Goal: Task Accomplishment & Management: Use online tool/utility

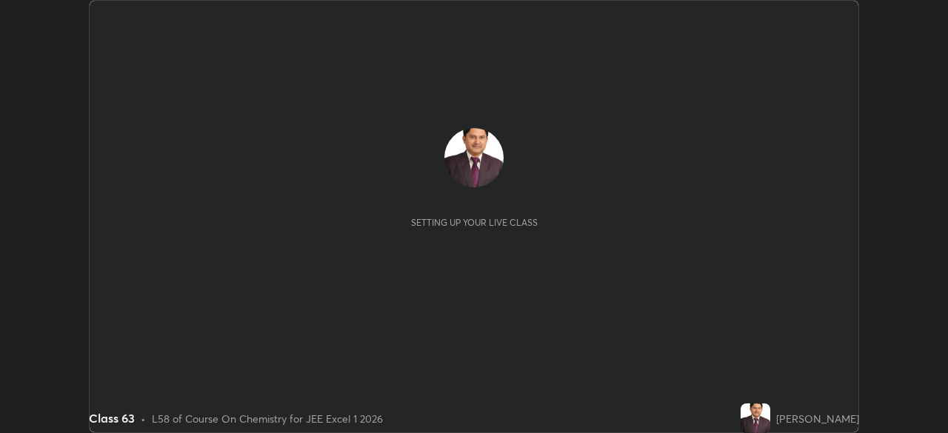
scroll to position [433, 948]
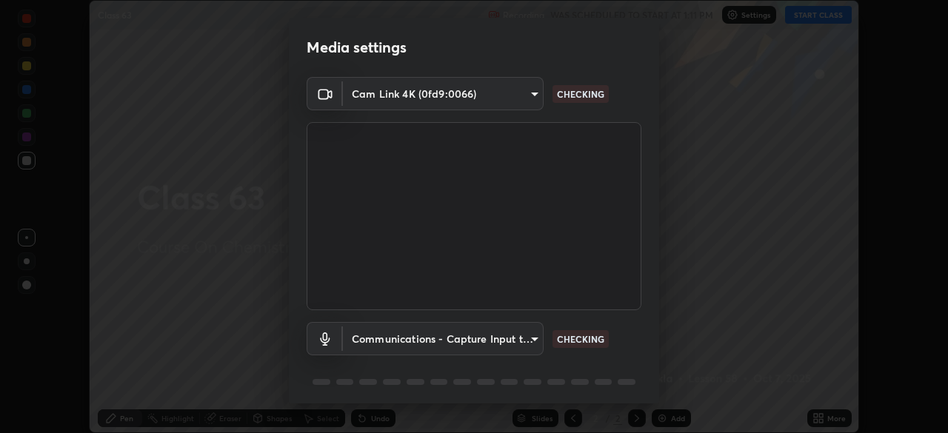
type input "6c54ecbdb3772e4859e41b9a5082f9349f80293d095f1c0b9f602b0a2d46c8bb"
type input "communications"
click at [582, 339] on p "WORKING" at bounding box center [579, 339] width 44 height 13
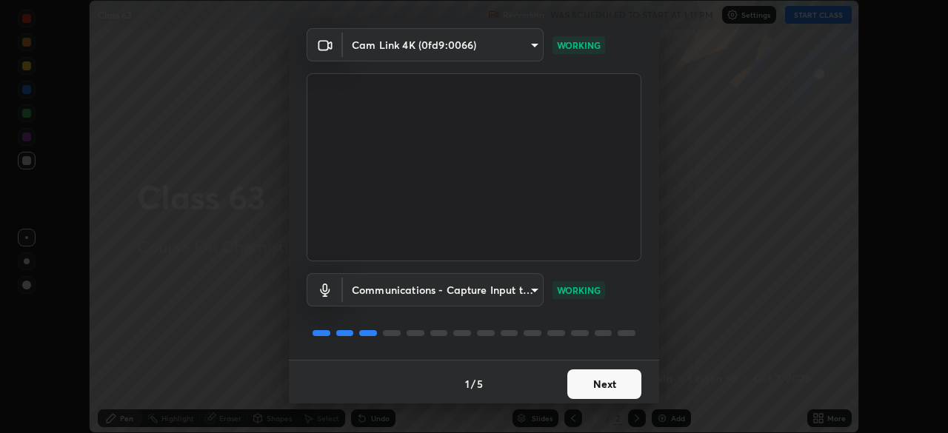
scroll to position [53, 0]
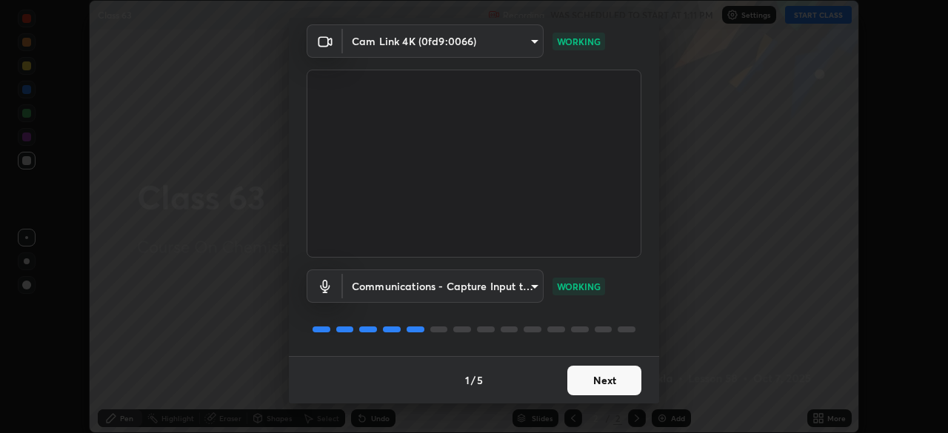
click at [605, 377] on button "Next" at bounding box center [605, 381] width 74 height 30
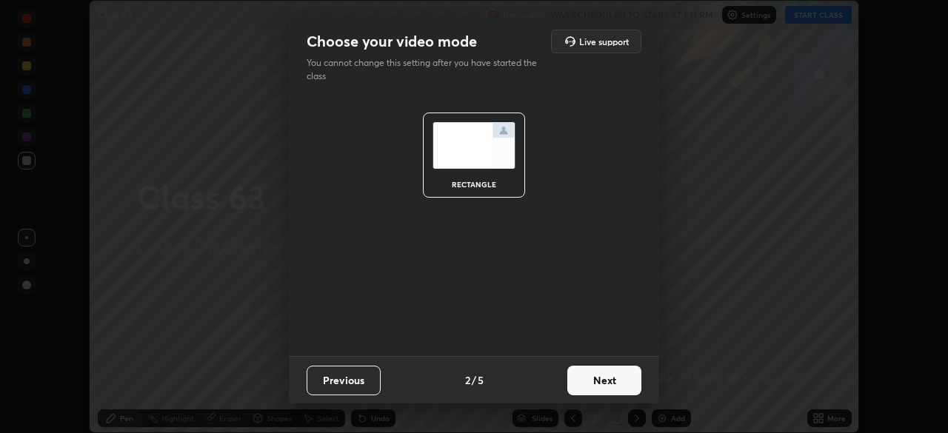
scroll to position [0, 0]
click at [606, 379] on button "Next" at bounding box center [605, 381] width 74 height 30
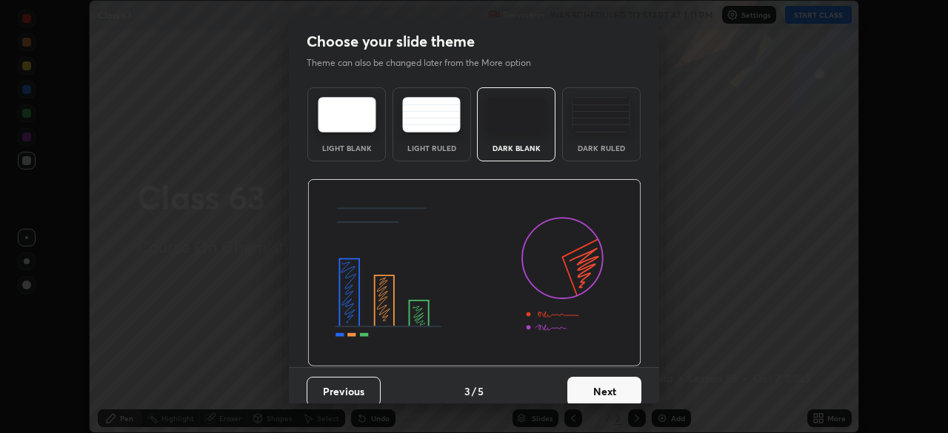
click at [605, 389] on button "Next" at bounding box center [605, 392] width 74 height 30
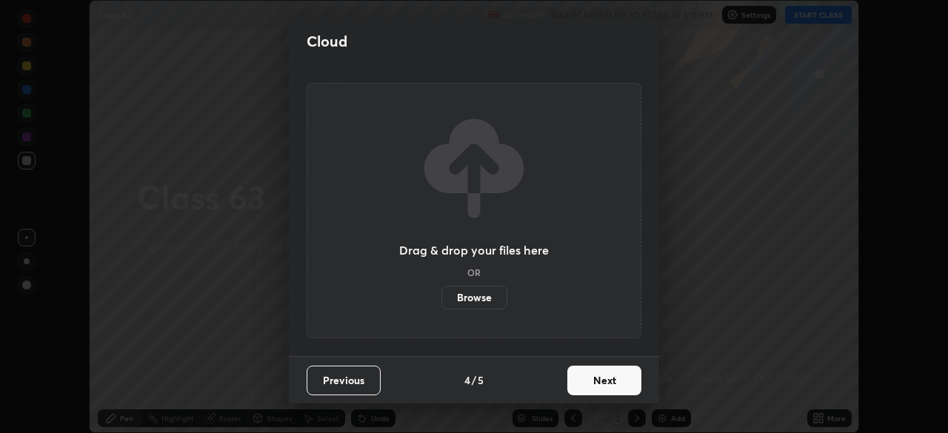
click at [605, 382] on button "Next" at bounding box center [605, 381] width 74 height 30
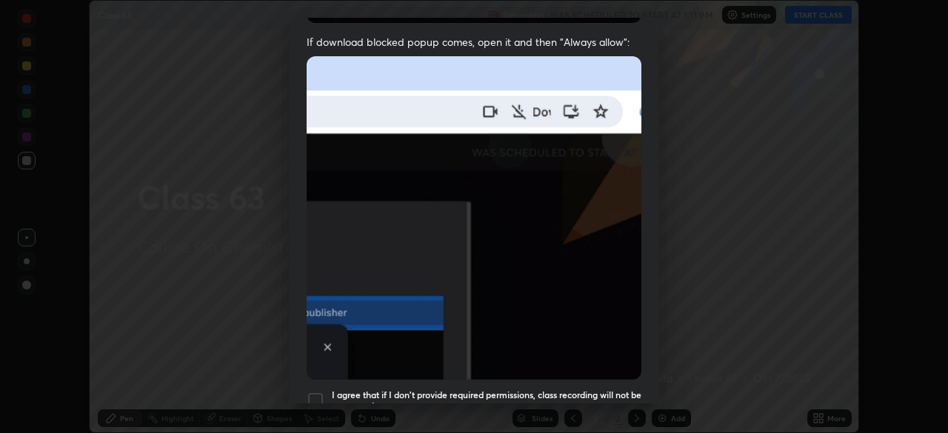
scroll to position [305, 0]
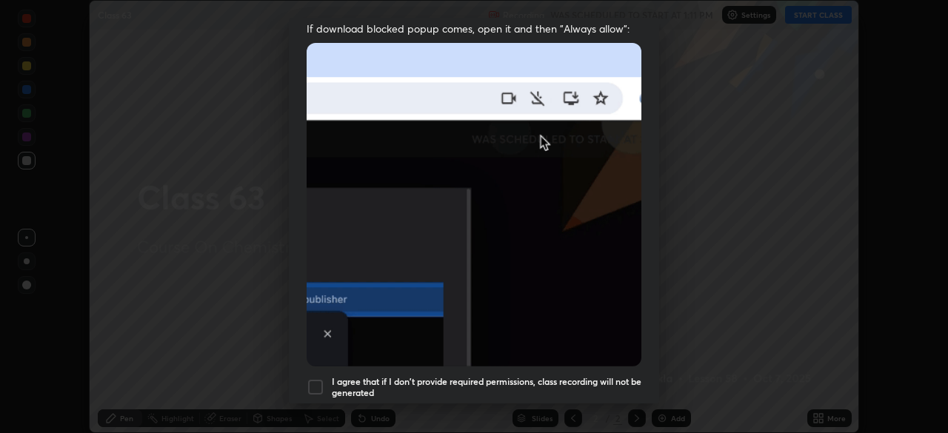
click at [315, 382] on div at bounding box center [316, 388] width 18 height 18
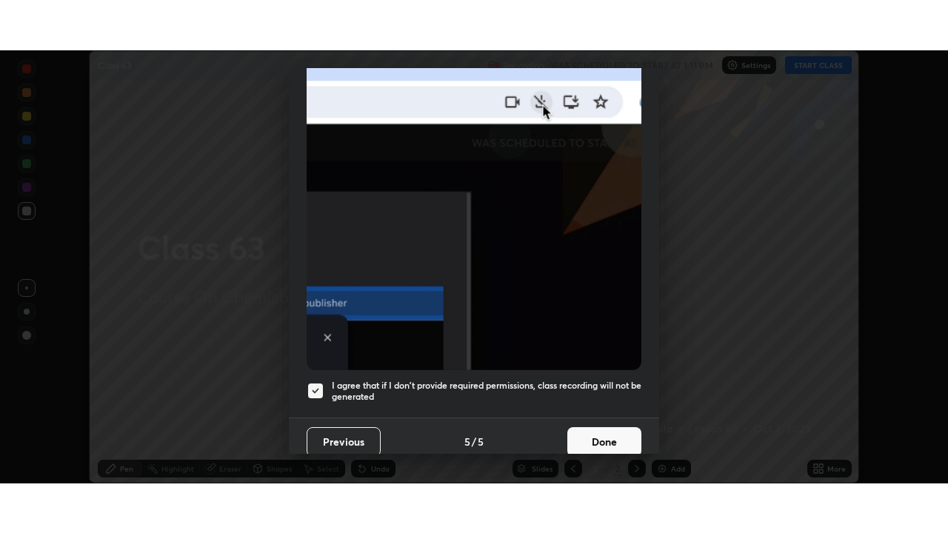
scroll to position [355, 0]
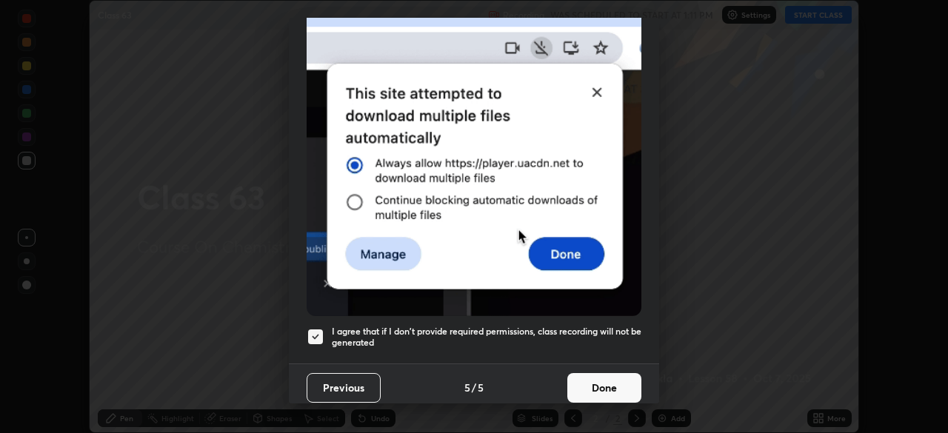
click at [593, 380] on button "Done" at bounding box center [605, 388] width 74 height 30
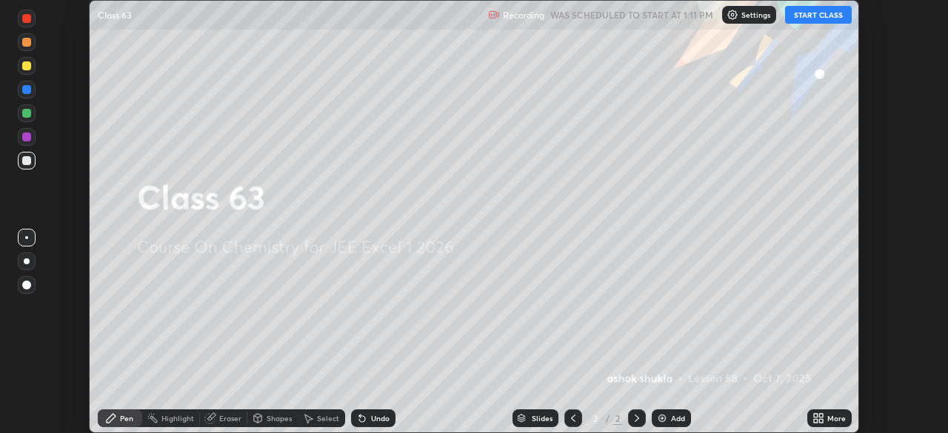
click at [797, 15] on button "START CLASS" at bounding box center [818, 15] width 67 height 18
click at [816, 420] on icon at bounding box center [816, 421] width 4 height 4
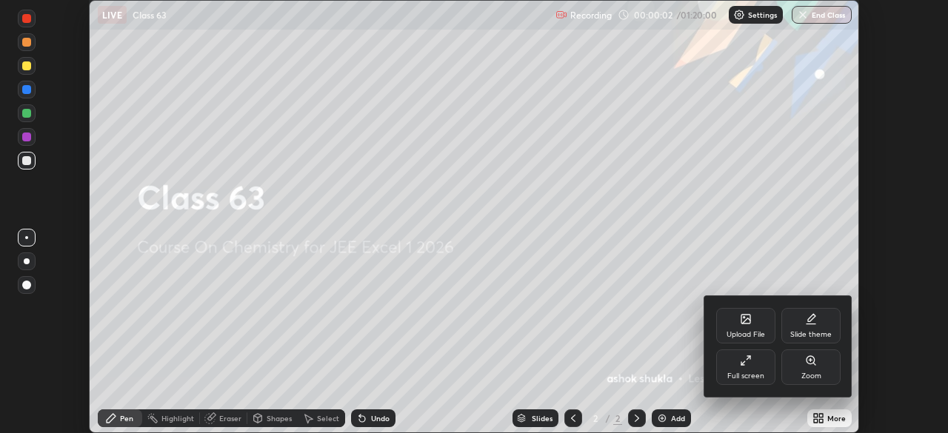
click at [745, 364] on icon at bounding box center [746, 361] width 12 height 12
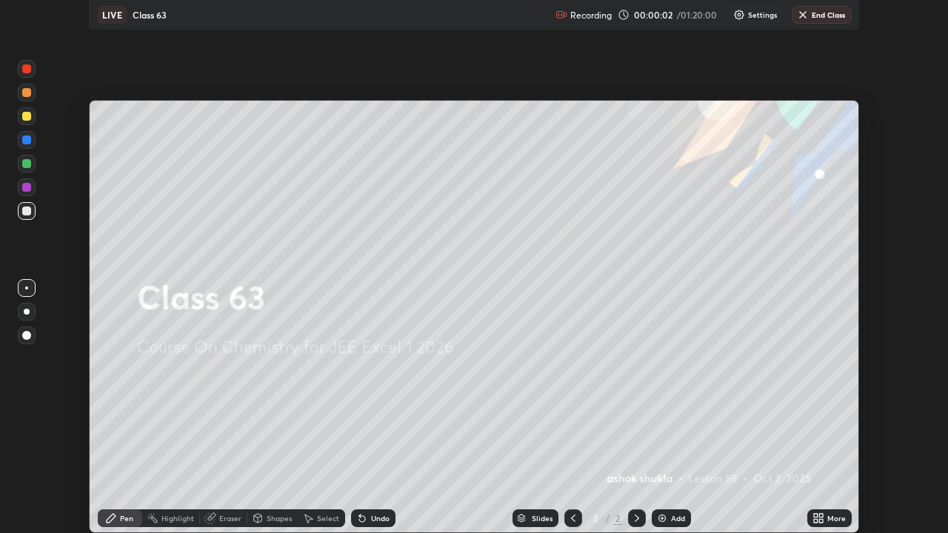
scroll to position [533, 948]
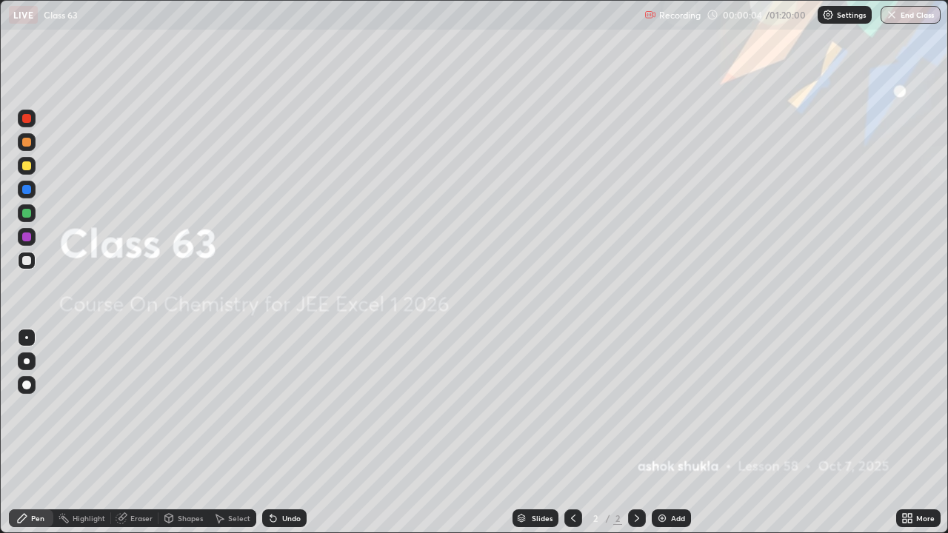
click at [661, 433] on img at bounding box center [662, 519] width 12 height 12
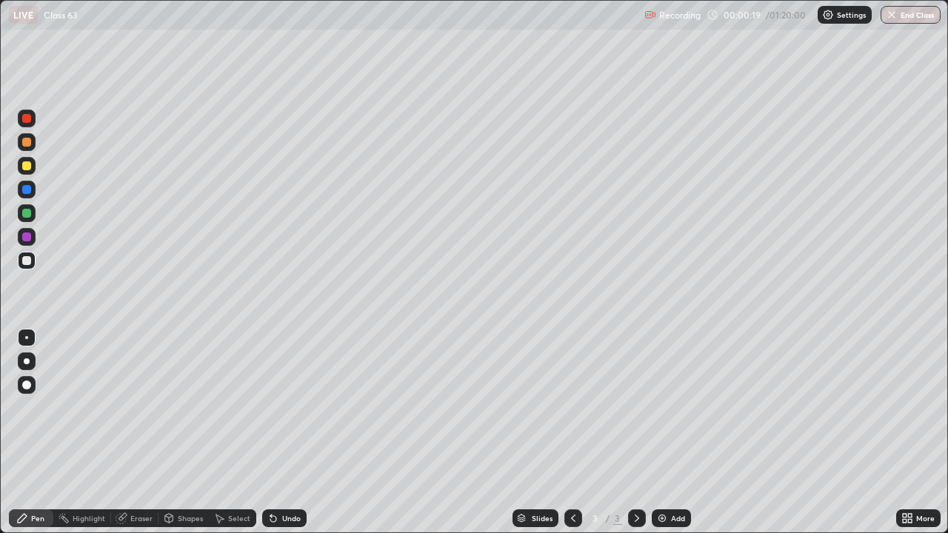
click at [144, 433] on div "Eraser" at bounding box center [141, 518] width 22 height 7
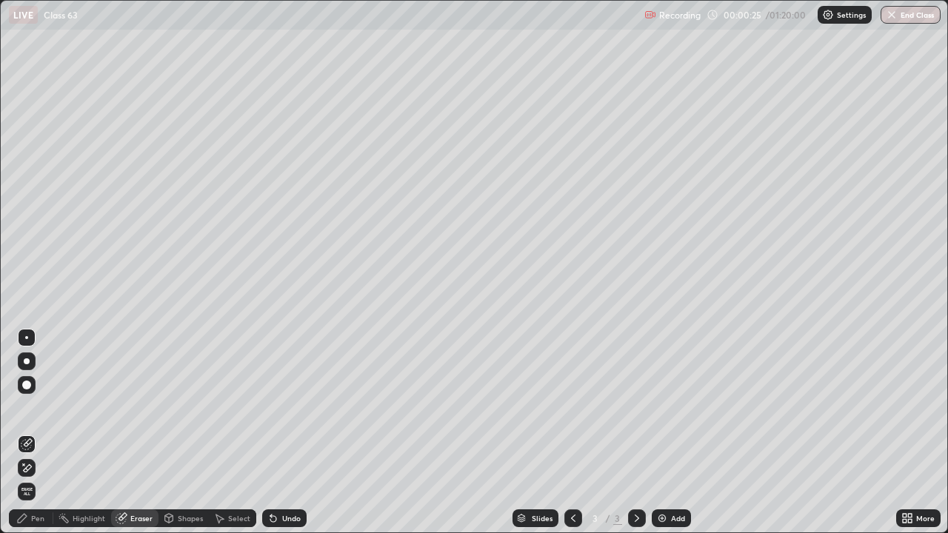
click at [36, 433] on div "Pen" at bounding box center [37, 518] width 13 height 7
